Goal: Browse casually

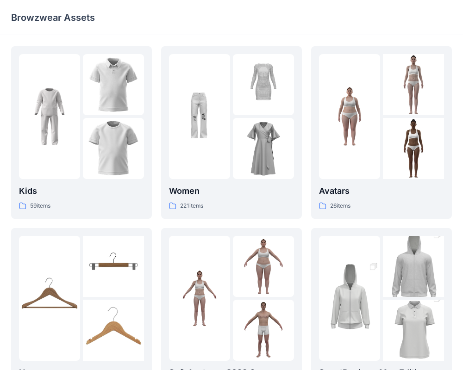
drag, startPoint x: 242, startPoint y: 26, endPoint x: 172, endPoint y: 29, distance: 69.9
click at [399, 155] on img at bounding box center [413, 148] width 61 height 61
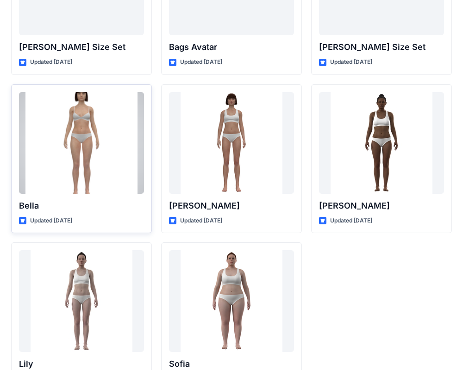
scroll to position [1073, 0]
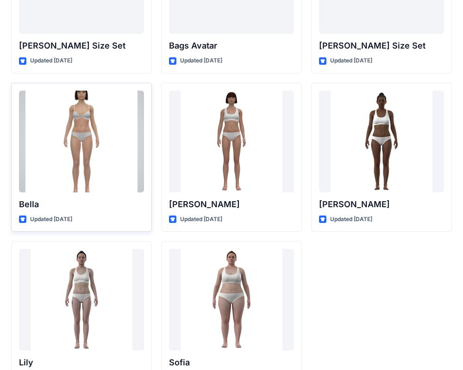
click at [50, 181] on div at bounding box center [81, 142] width 125 height 102
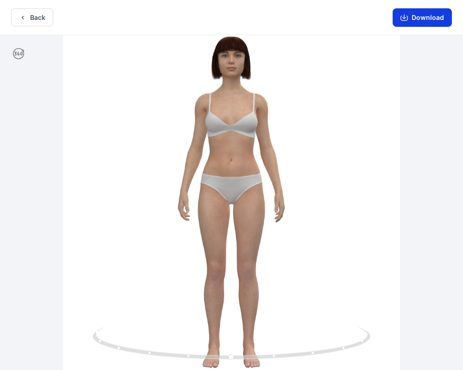
drag, startPoint x: 398, startPoint y: 17, endPoint x: 404, endPoint y: 16, distance: 6.5
click at [423, 20] on button "Download" at bounding box center [421, 17] width 59 height 19
click at [423, 21] on button "Download" at bounding box center [421, 17] width 59 height 19
click at [413, 18] on button "Download" at bounding box center [421, 17] width 59 height 19
click at [402, 19] on icon "button" at bounding box center [403, 17] width 7 height 7
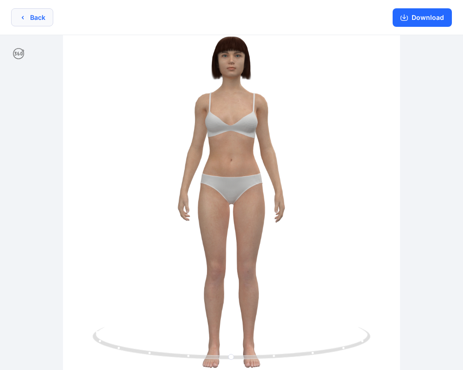
click at [31, 16] on button "Back" at bounding box center [32, 17] width 42 height 18
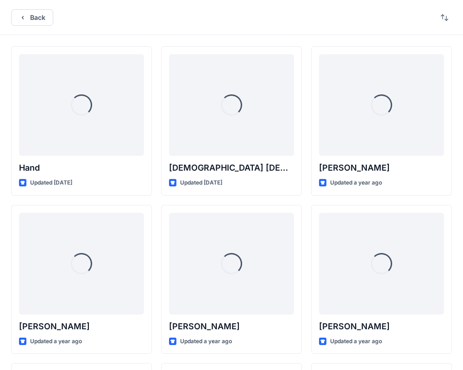
scroll to position [1073, 0]
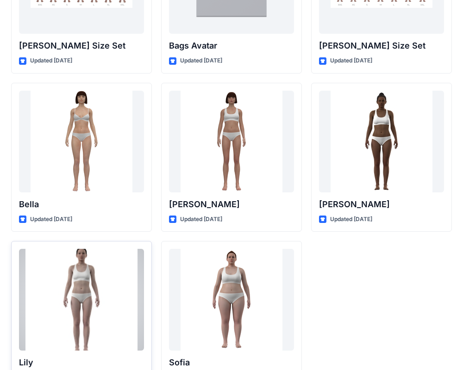
click at [94, 287] on div at bounding box center [81, 300] width 125 height 102
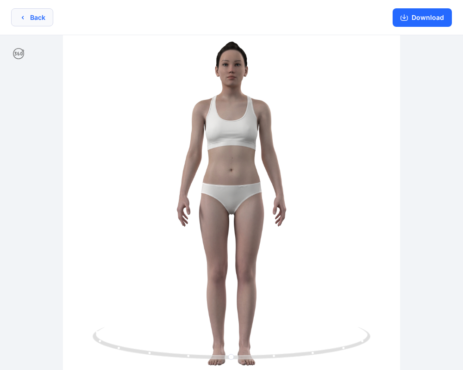
click at [25, 15] on icon "button" at bounding box center [22, 17] width 7 height 7
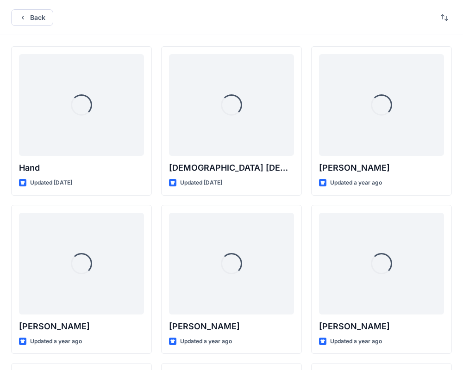
scroll to position [1073, 0]
